Goal: Find specific page/section: Find specific page/section

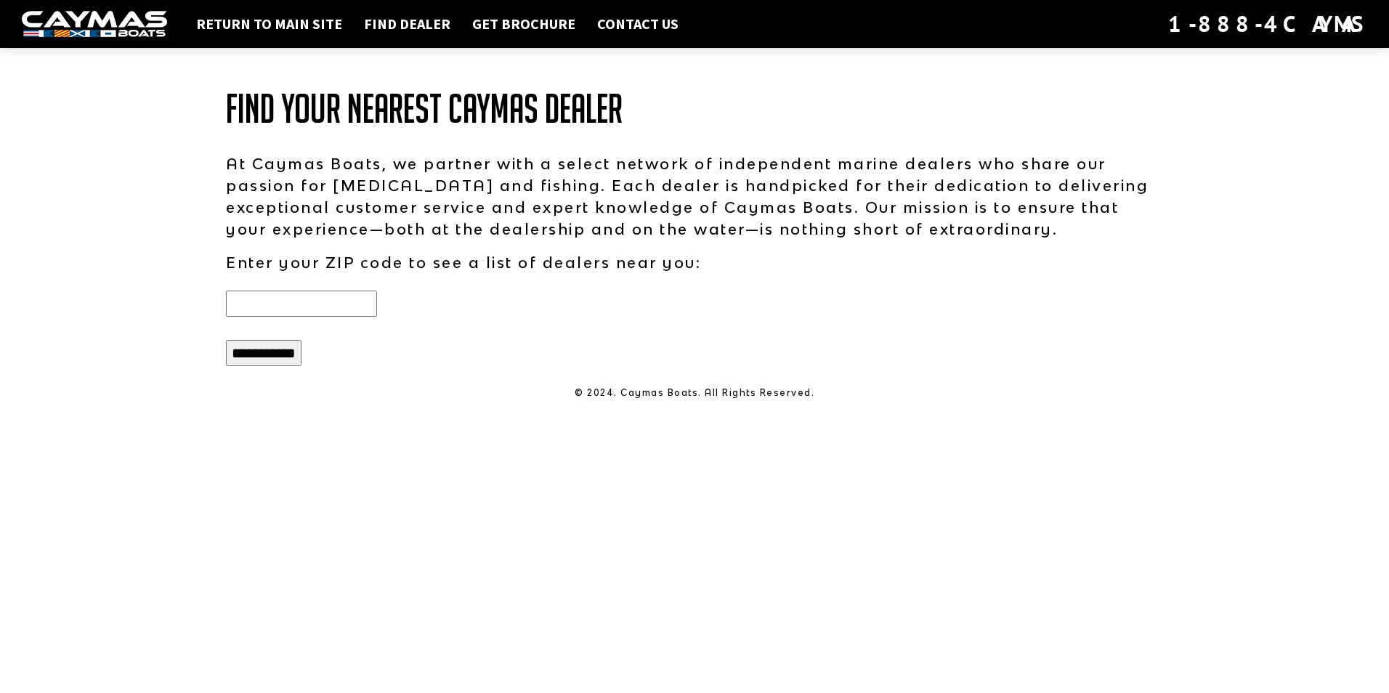
click at [304, 286] on div at bounding box center [452, 304] width 483 height 38
click at [295, 300] on input "text" at bounding box center [301, 304] width 151 height 26
type input "*****"
click at [268, 363] on input "**********" at bounding box center [264, 353] width 76 height 26
